Goal: Find specific page/section: Find specific page/section

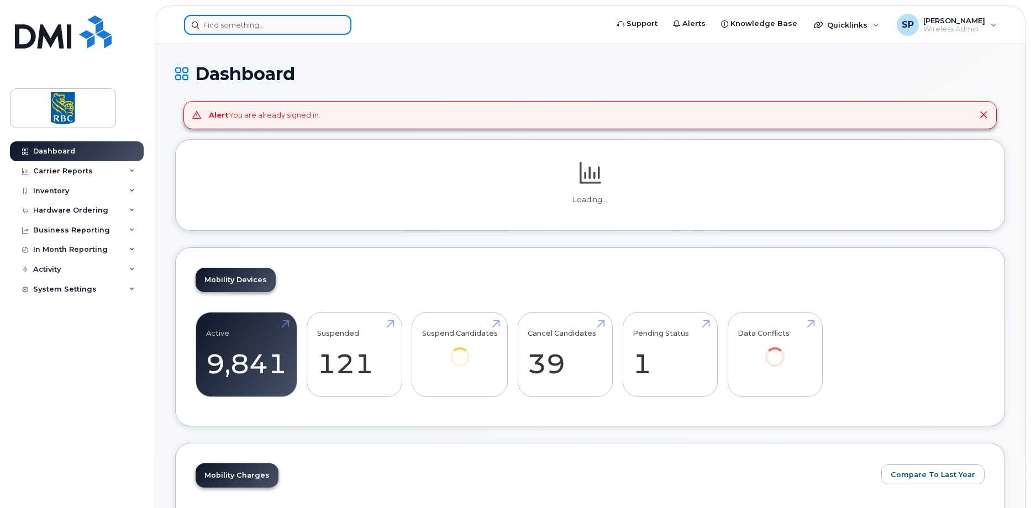
click at [221, 30] on input at bounding box center [267, 25] width 167 height 20
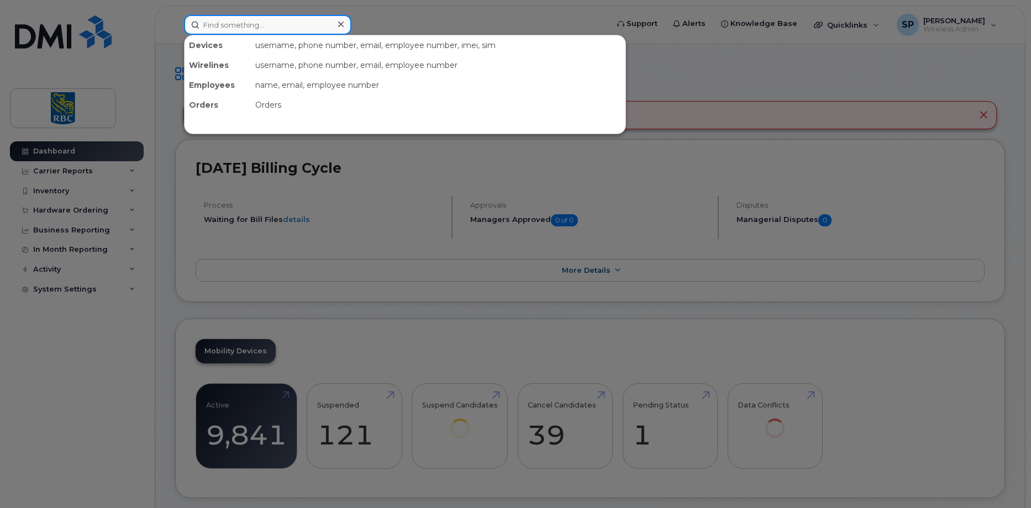
paste input "4379616017"
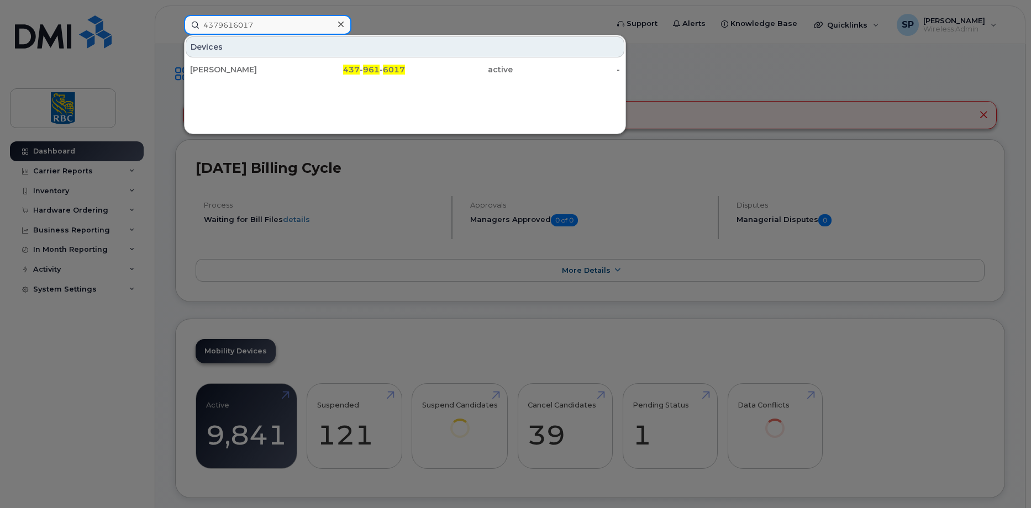
type input "4379616017"
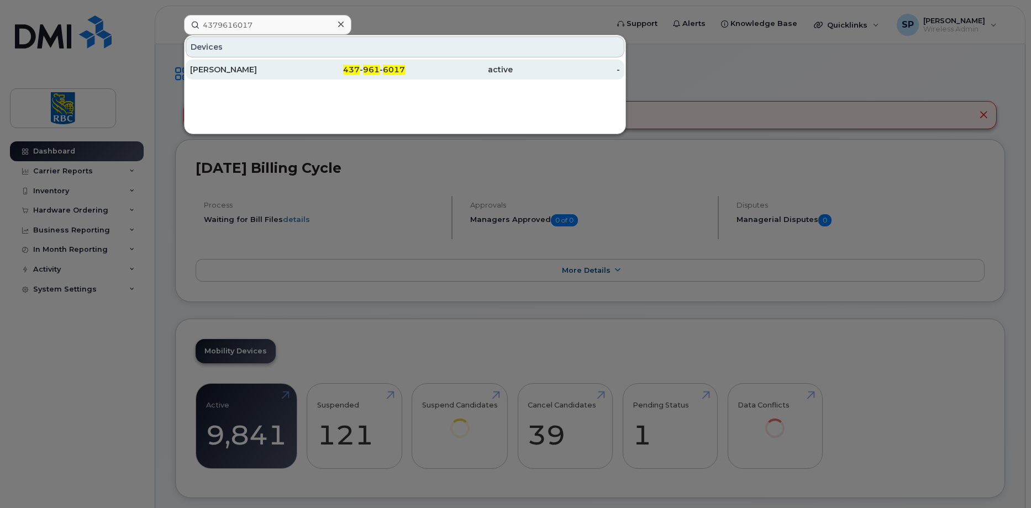
click at [232, 71] on div "[PERSON_NAME]" at bounding box center [244, 69] width 108 height 11
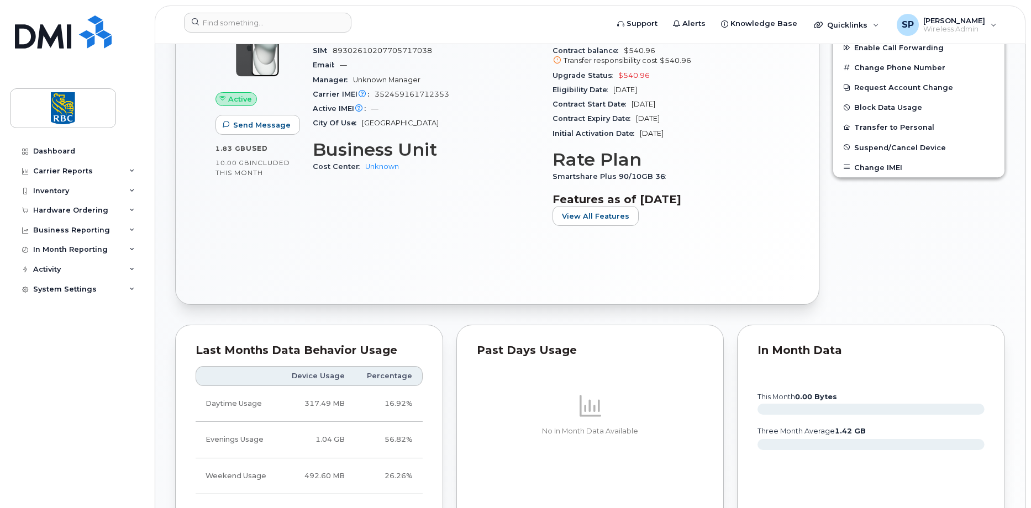
scroll to position [221, 0]
